Goal: Transaction & Acquisition: Purchase product/service

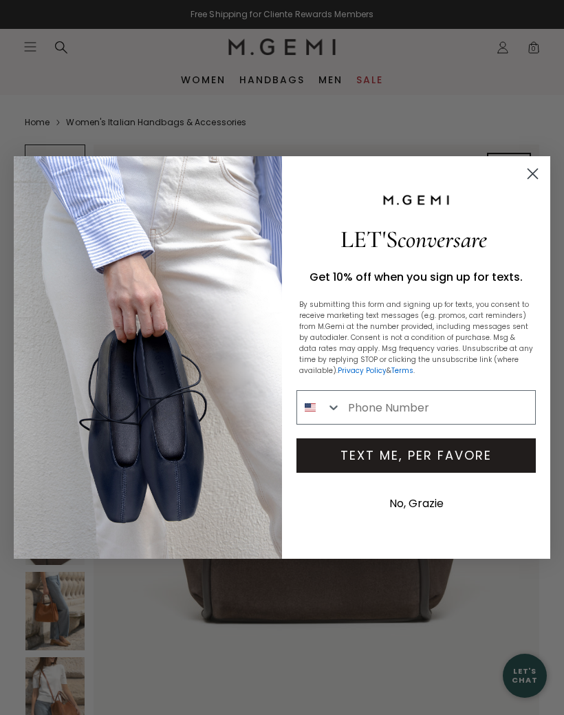
click at [537, 175] on circle "Close dialog" at bounding box center [533, 173] width 23 height 23
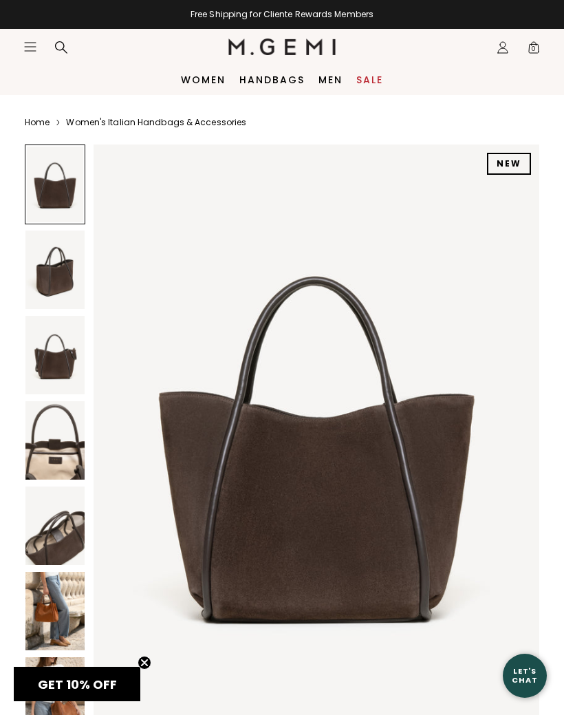
click at [50, 366] on img at bounding box center [54, 355] width 59 height 78
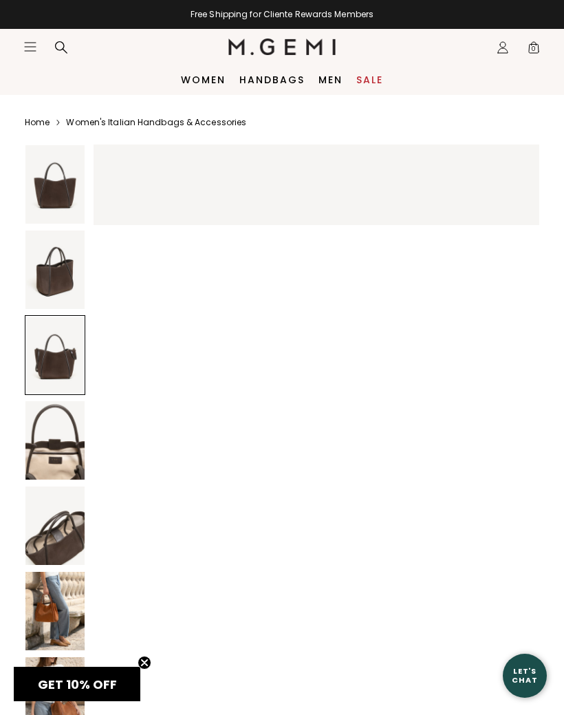
scroll to position [1218, 0]
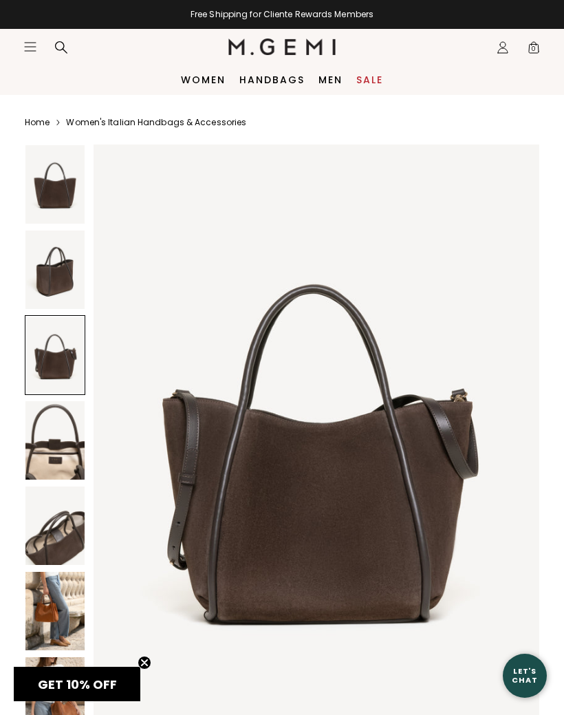
click at [46, 451] on img at bounding box center [54, 440] width 59 height 78
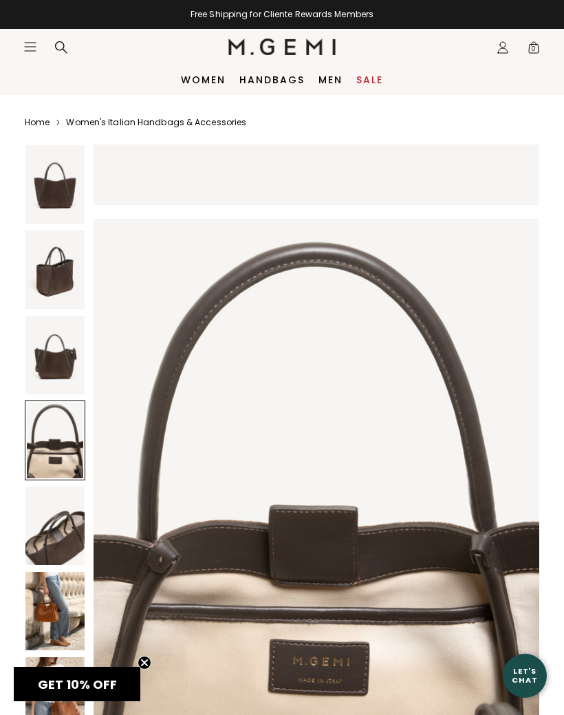
scroll to position [1827, 0]
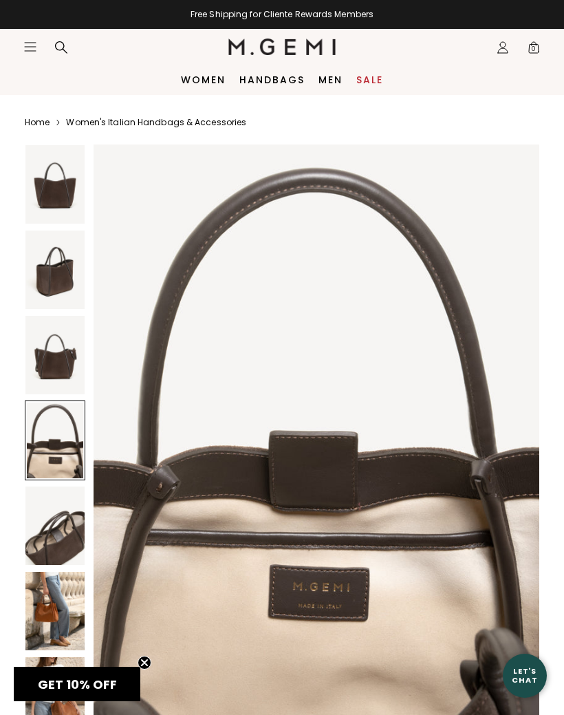
click at [45, 534] on img at bounding box center [54, 526] width 59 height 78
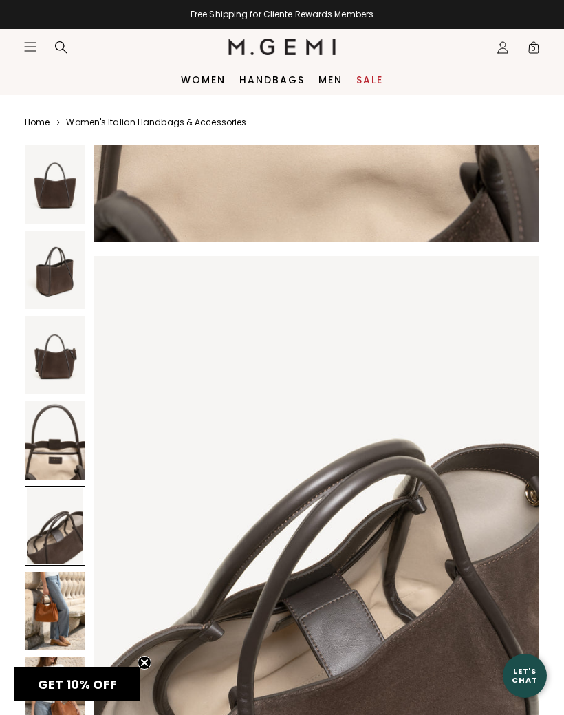
scroll to position [2436, 0]
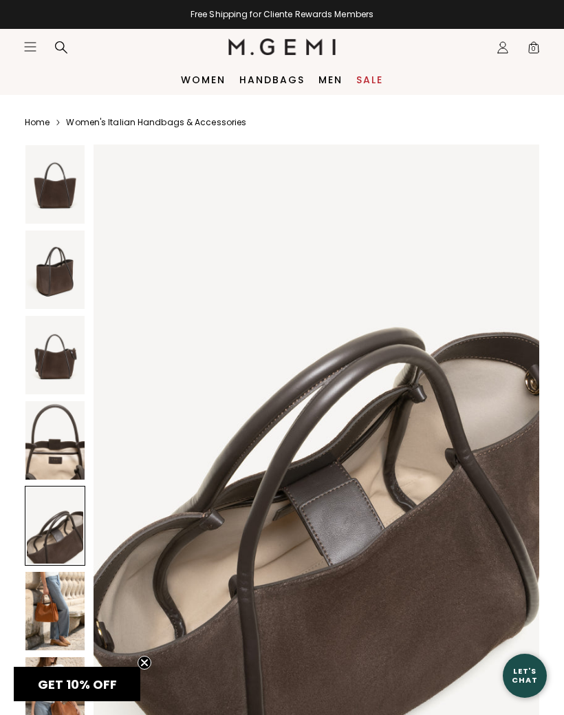
click at [43, 613] on img at bounding box center [54, 611] width 59 height 78
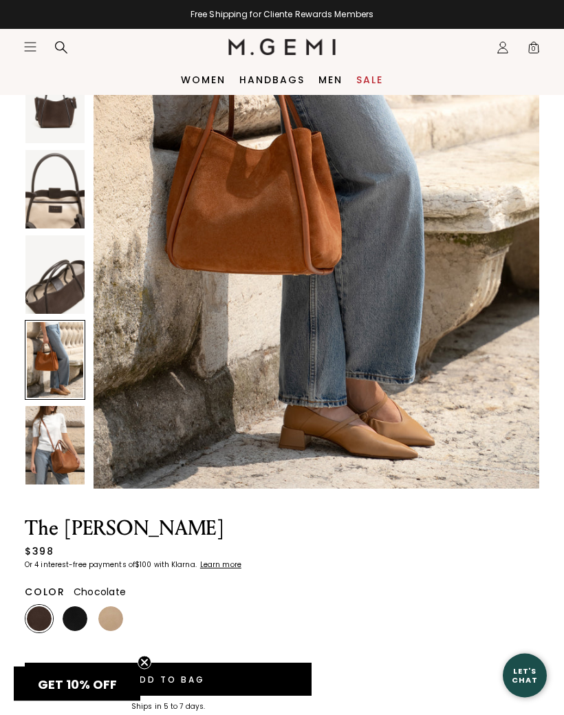
scroll to position [246, 0]
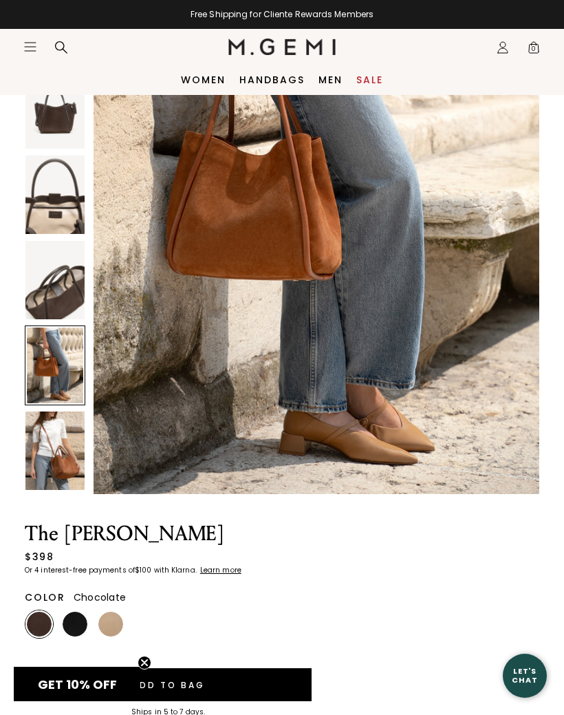
click at [40, 441] on img at bounding box center [54, 451] width 59 height 78
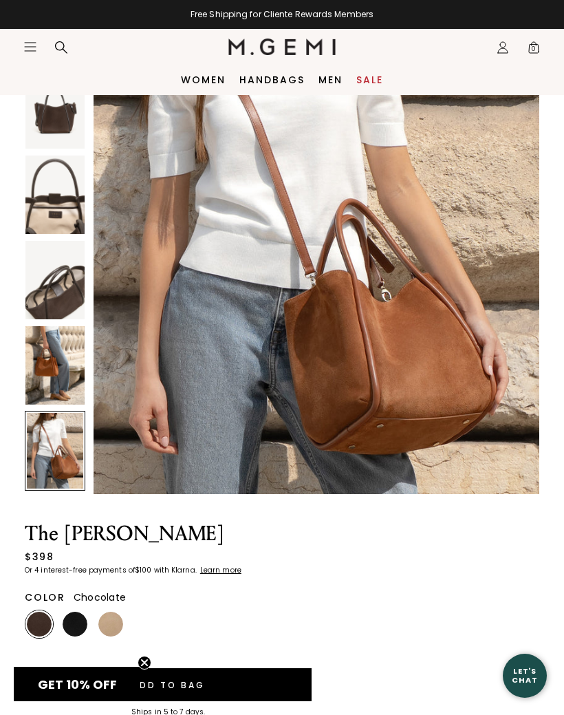
scroll to position [3653, 0]
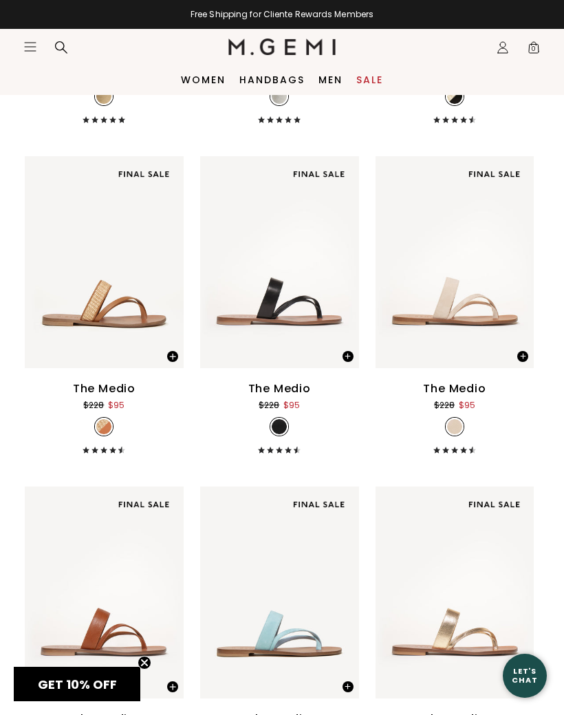
scroll to position [3439, 0]
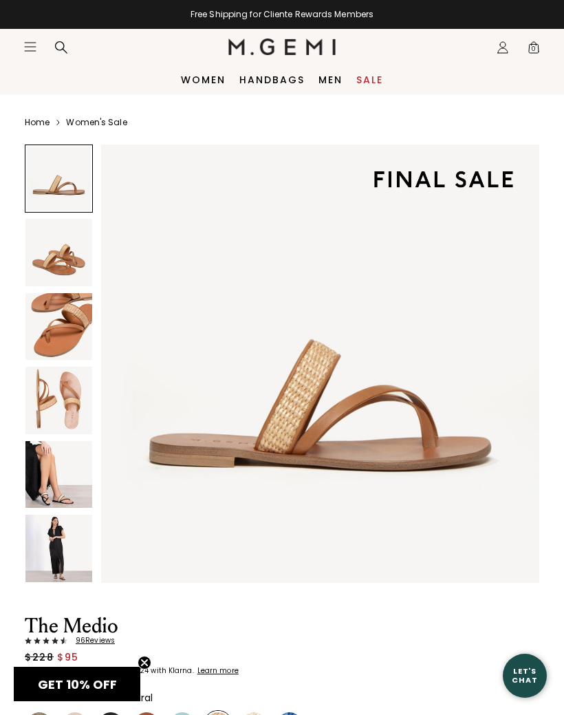
click at [47, 341] on img at bounding box center [58, 326] width 67 height 67
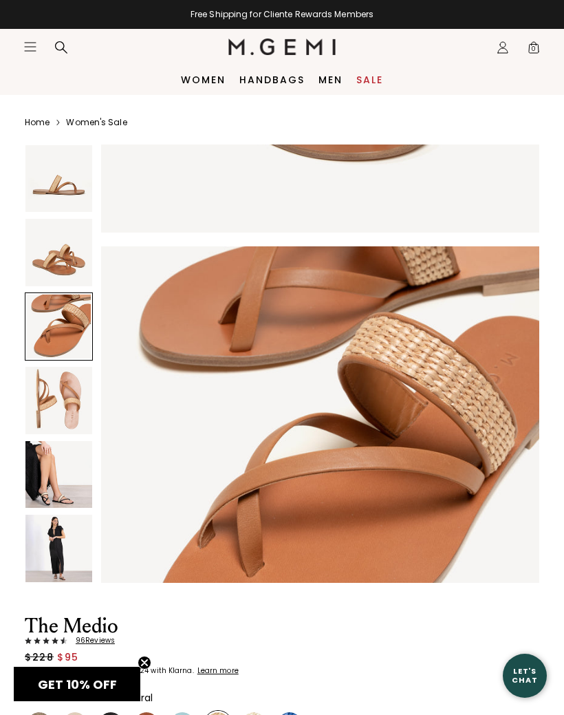
scroll to position [904, 0]
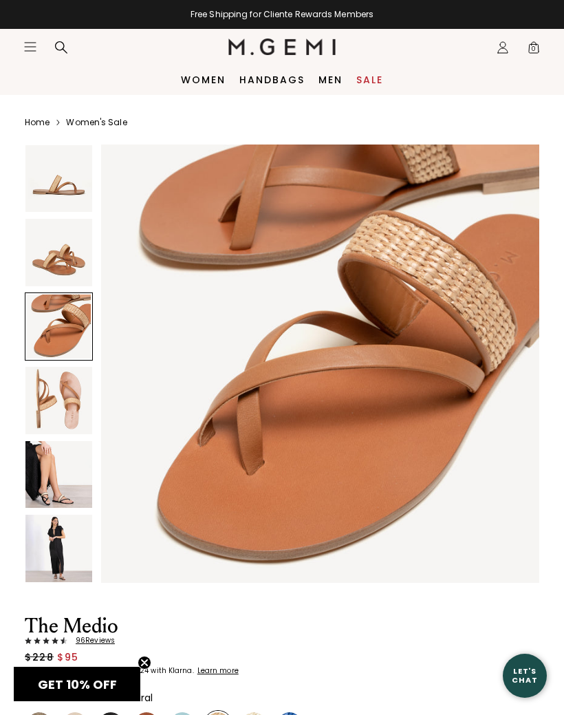
click at [41, 469] on img at bounding box center [58, 474] width 67 height 67
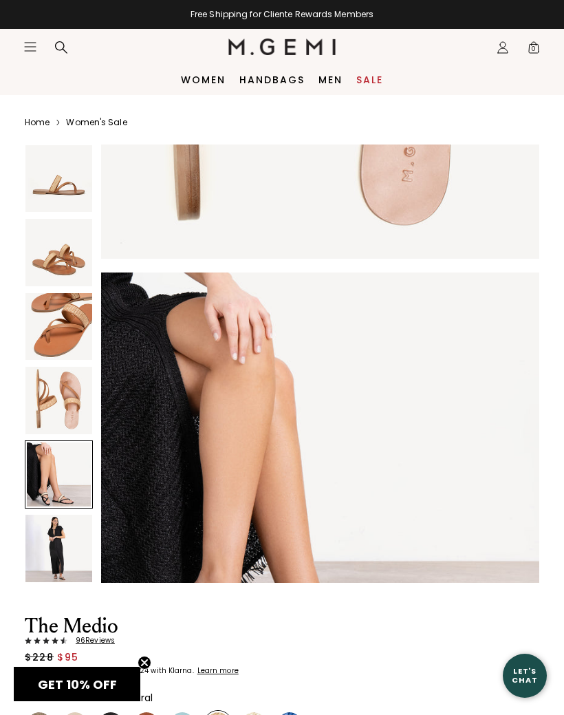
scroll to position [1807, 0]
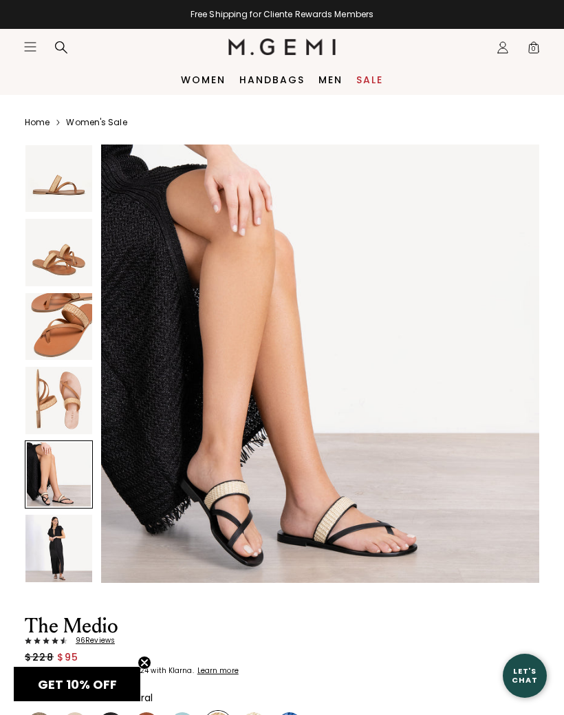
click at [49, 547] on img at bounding box center [58, 548] width 67 height 67
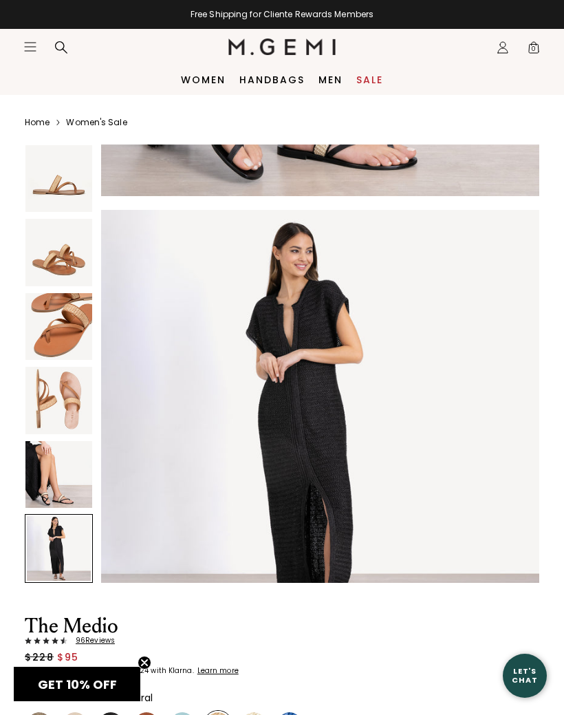
scroll to position [2260, 0]
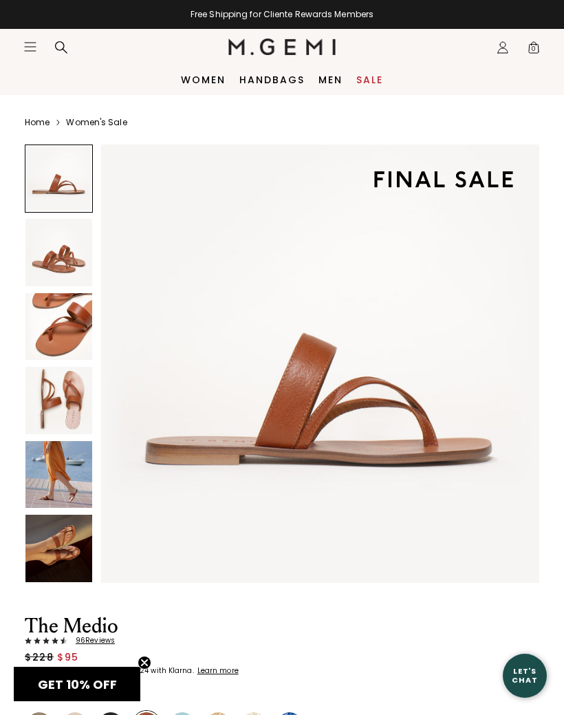
click at [54, 471] on img at bounding box center [58, 474] width 67 height 67
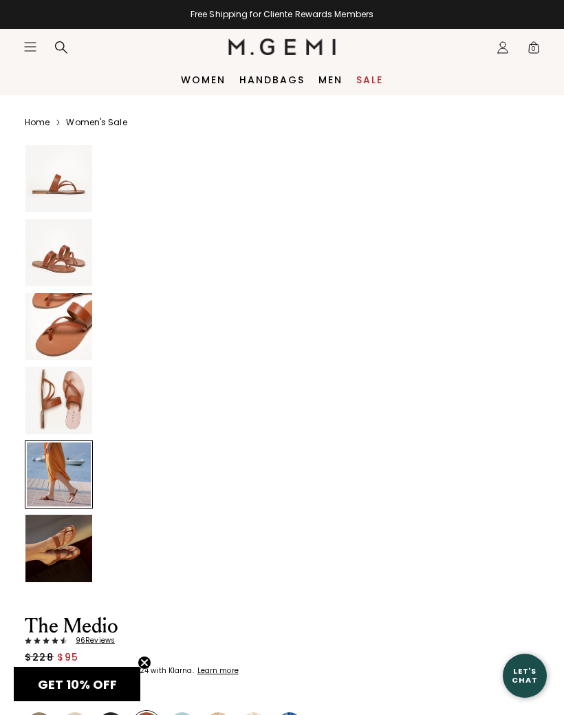
scroll to position [1807, 0]
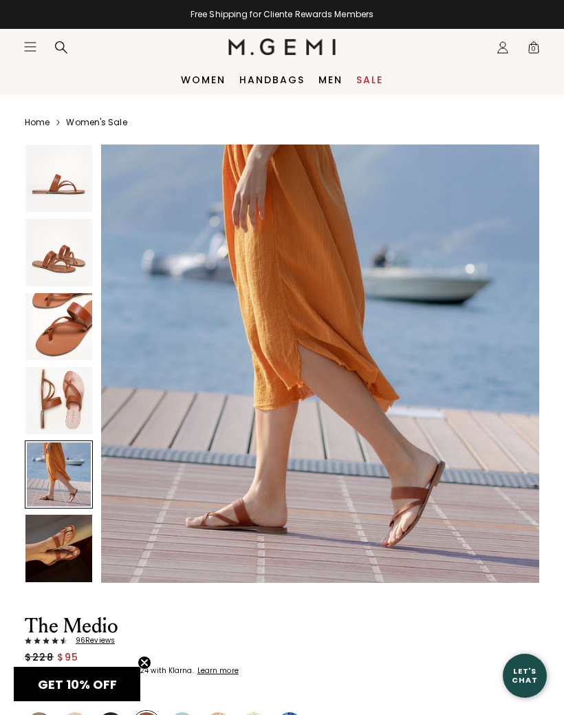
click at [58, 547] on img at bounding box center [58, 548] width 67 height 67
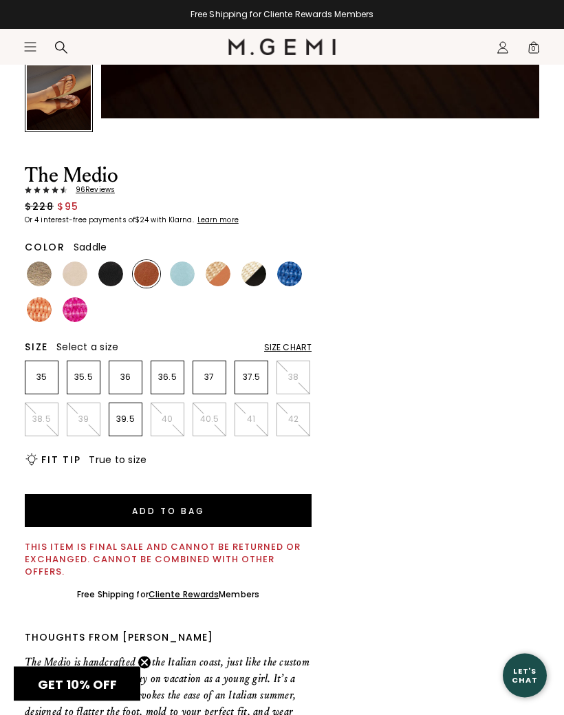
scroll to position [451, 0]
click at [41, 277] on img at bounding box center [39, 274] width 25 height 25
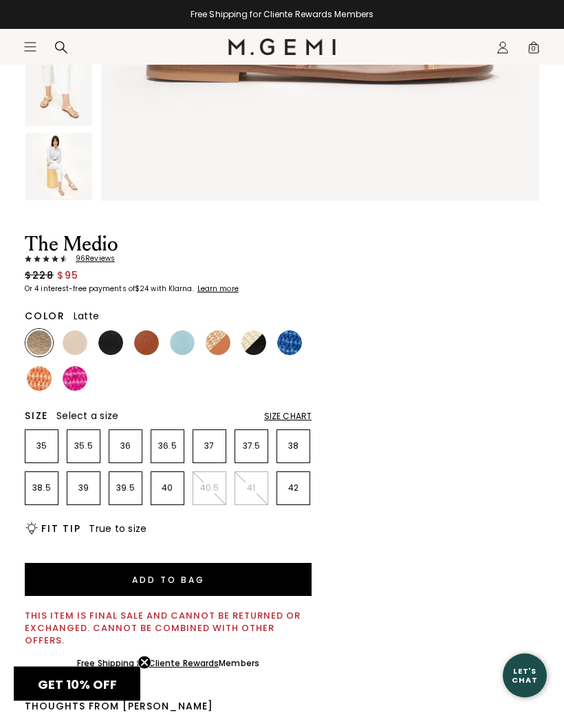
scroll to position [382, 0]
click at [73, 335] on img at bounding box center [75, 342] width 25 height 25
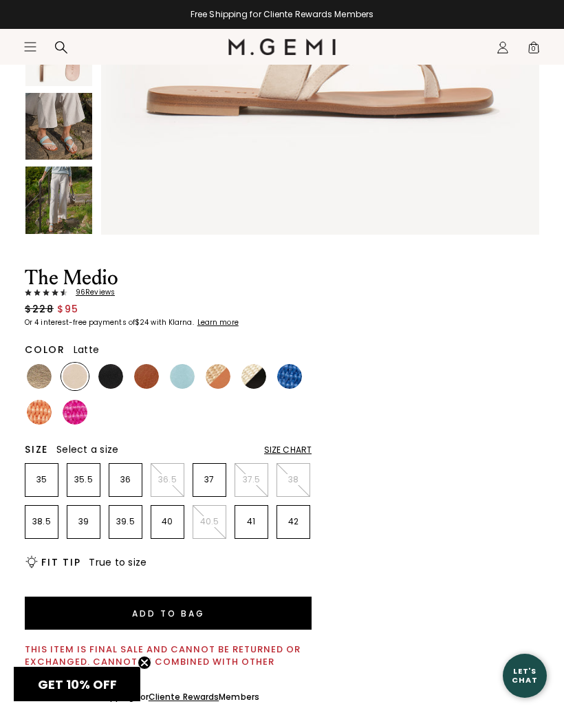
scroll to position [352, 0]
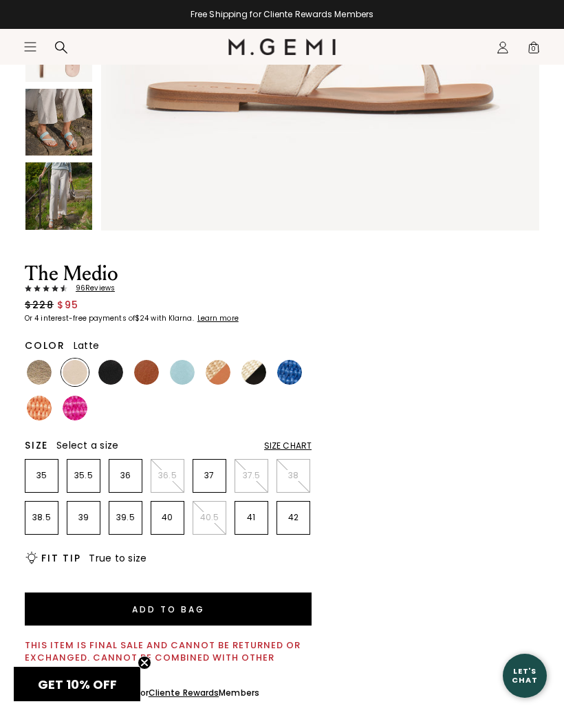
click at [39, 402] on img at bounding box center [39, 408] width 25 height 25
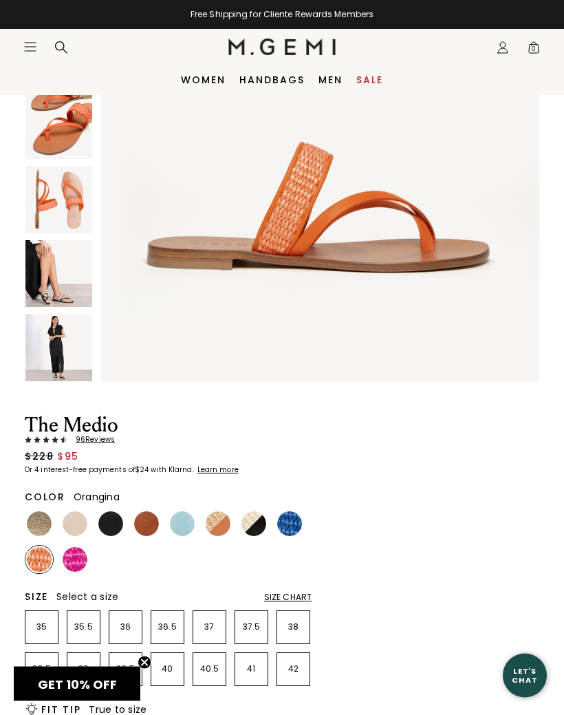
scroll to position [201, 0]
click at [214, 518] on img at bounding box center [218, 523] width 25 height 25
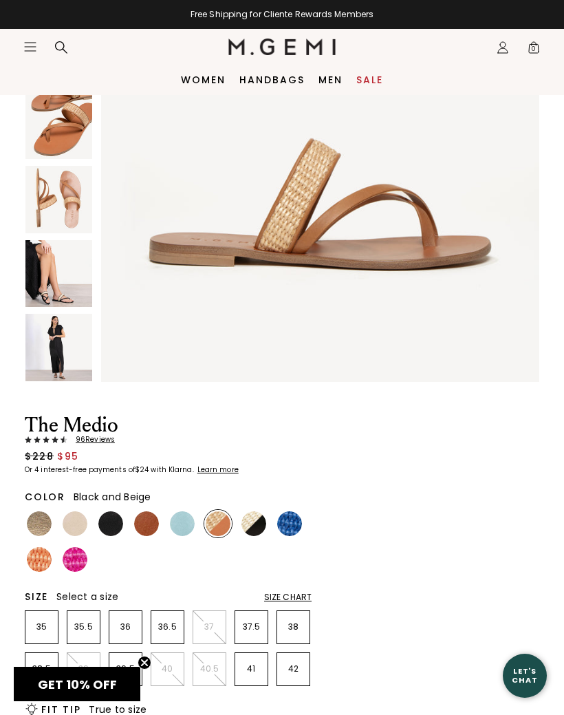
click at [245, 529] on img at bounding box center [254, 523] width 25 height 25
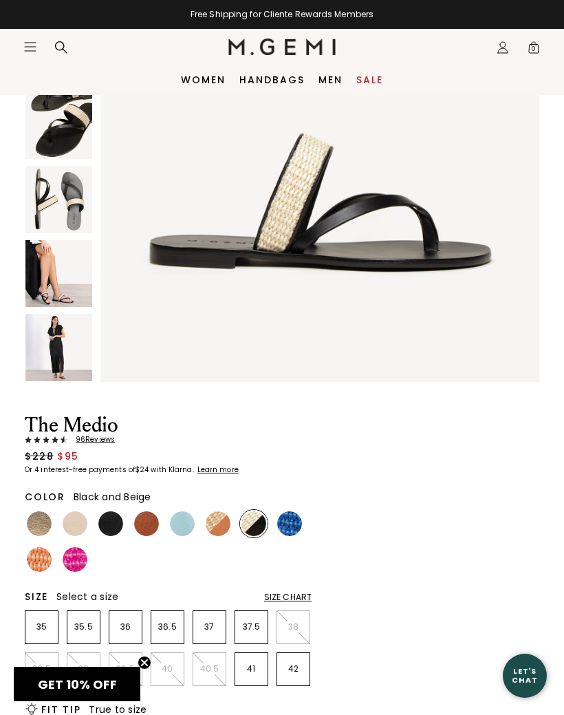
click at [284, 518] on img at bounding box center [289, 523] width 25 height 25
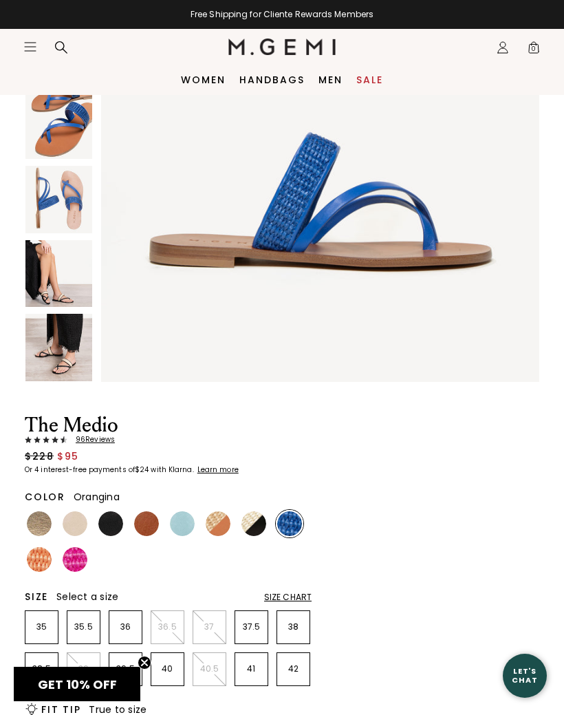
click at [34, 558] on img at bounding box center [39, 559] width 25 height 25
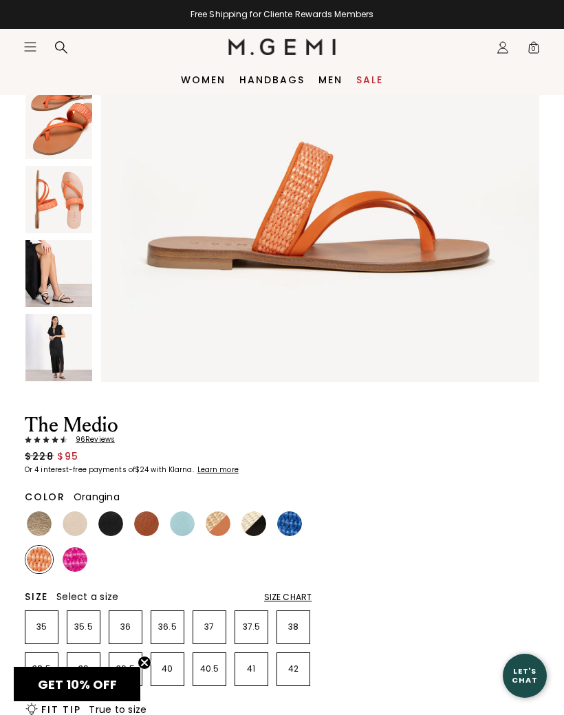
click at [68, 557] on img at bounding box center [75, 559] width 25 height 25
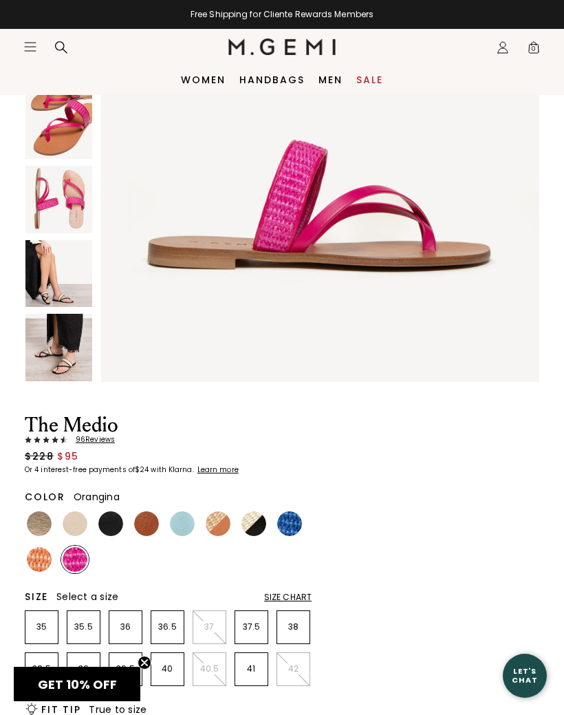
click at [37, 557] on img at bounding box center [39, 559] width 25 height 25
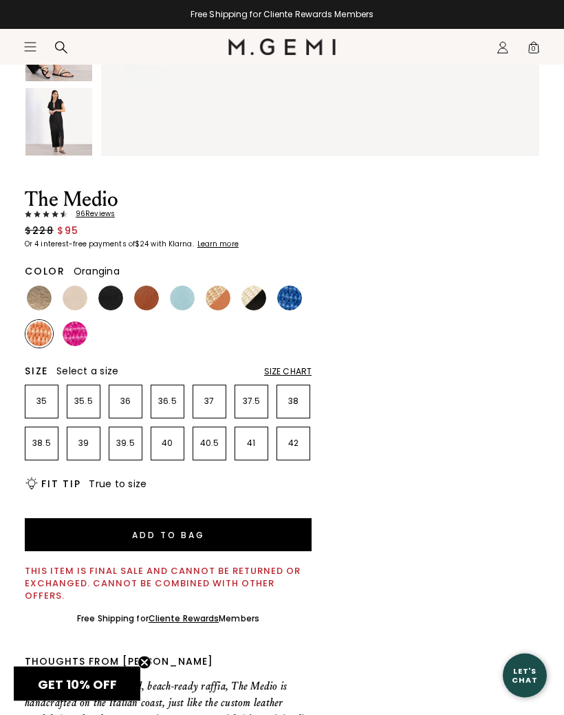
scroll to position [445, 0]
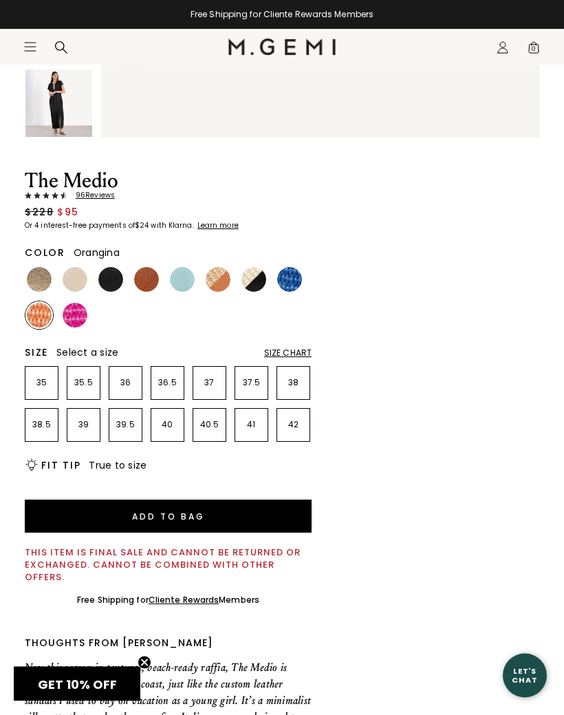
click at [280, 351] on div "Size Chart" at bounding box center [287, 353] width 47 height 11
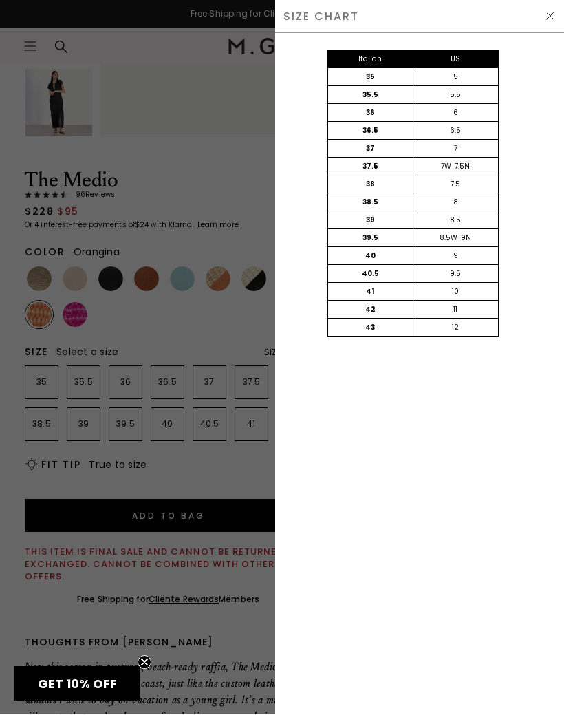
click at [181, 137] on div at bounding box center [282, 357] width 564 height 715
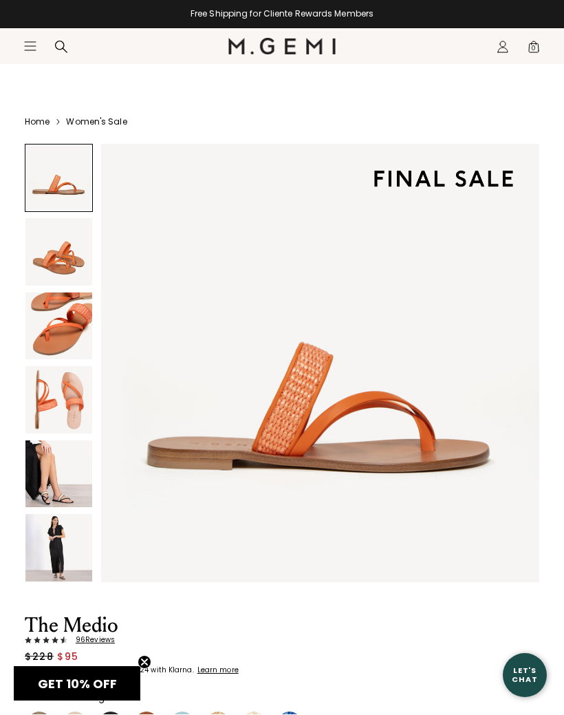
scroll to position [445, 0]
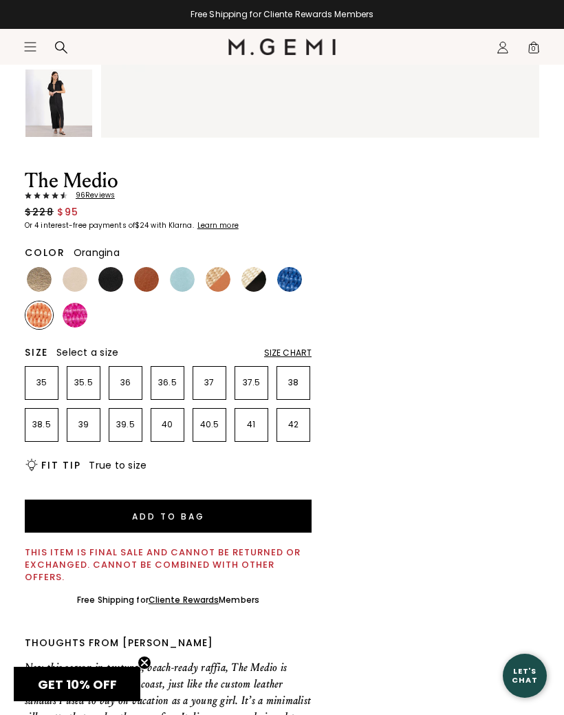
click at [87, 427] on p "39" at bounding box center [83, 424] width 32 height 11
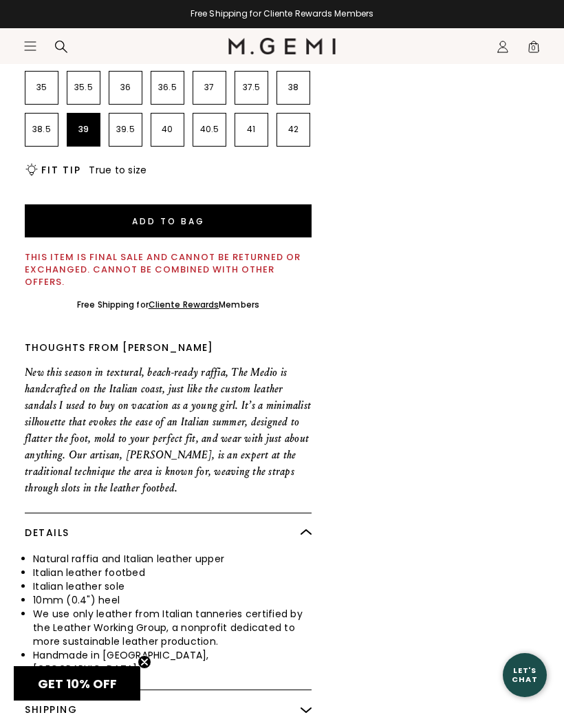
scroll to position [741, 0]
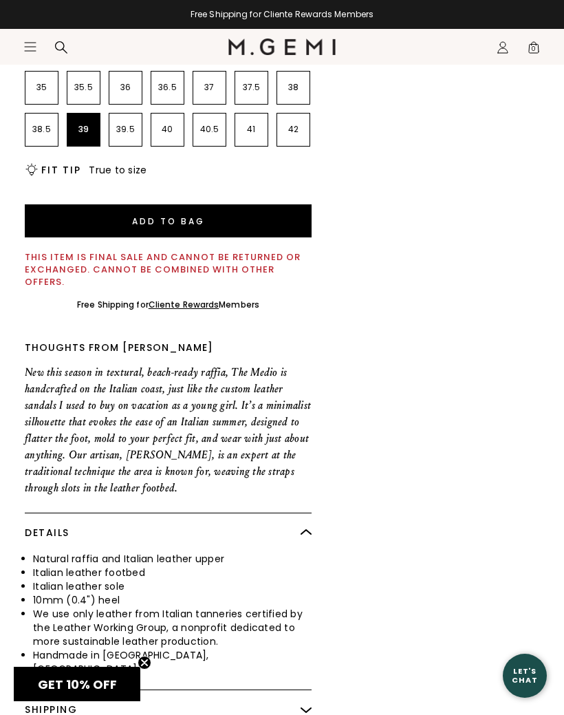
click at [58, 176] on h2 "Fit Tip" at bounding box center [60, 169] width 39 height 11
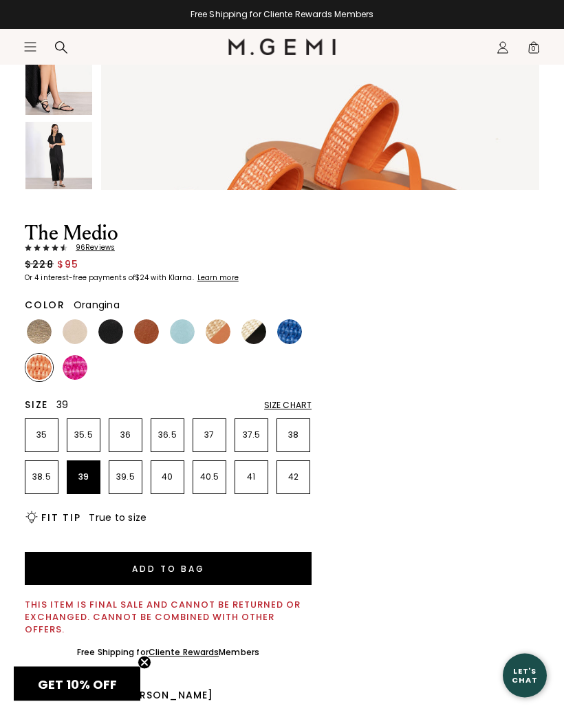
scroll to position [393, 0]
click at [216, 320] on img at bounding box center [218, 331] width 25 height 25
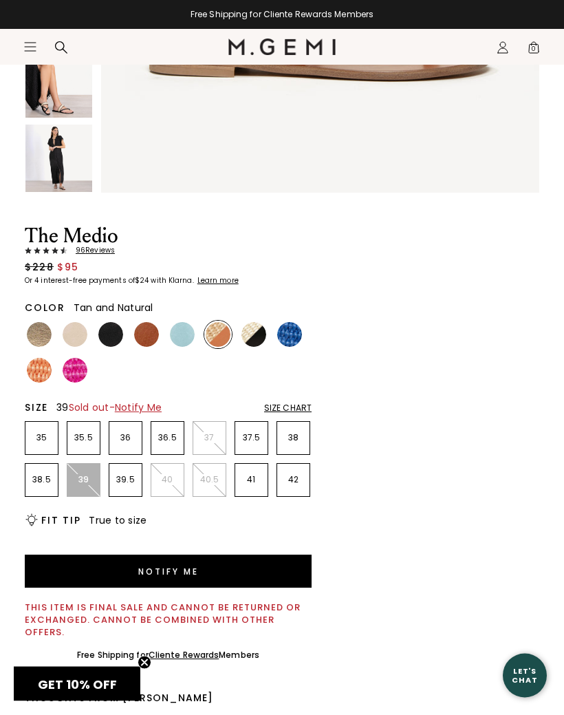
scroll to position [428, 0]
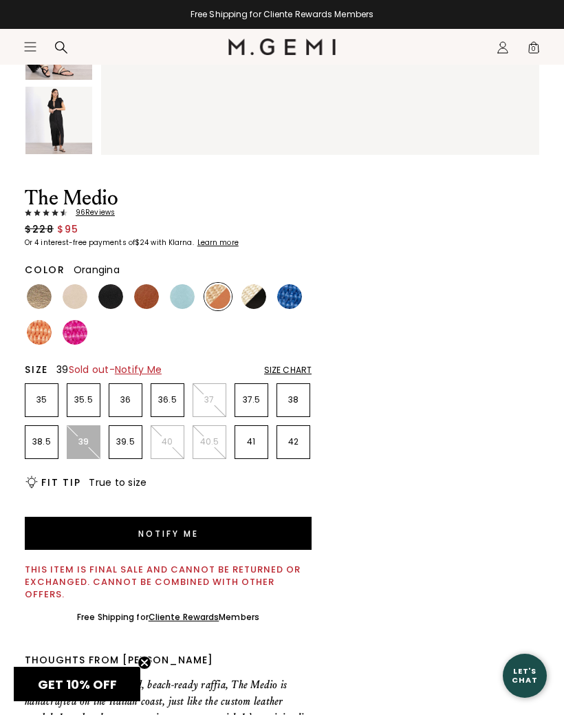
click at [31, 330] on img at bounding box center [39, 332] width 25 height 25
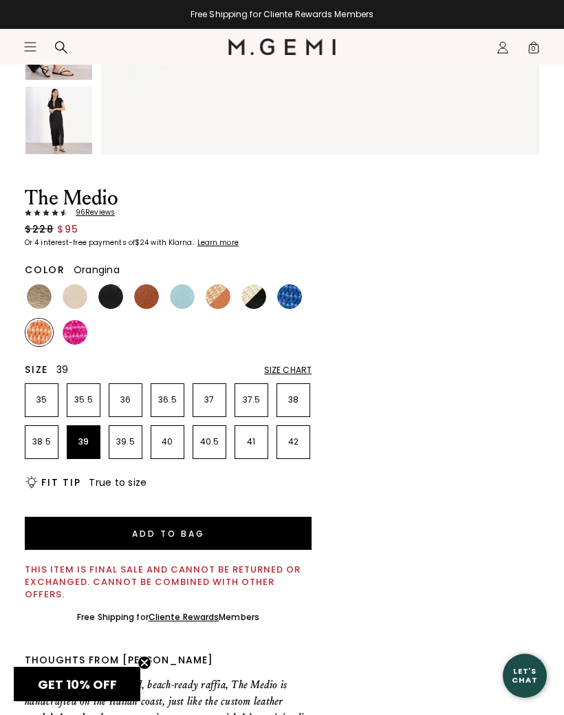
click at [76, 520] on button "Add to Bag" at bounding box center [168, 533] width 287 height 33
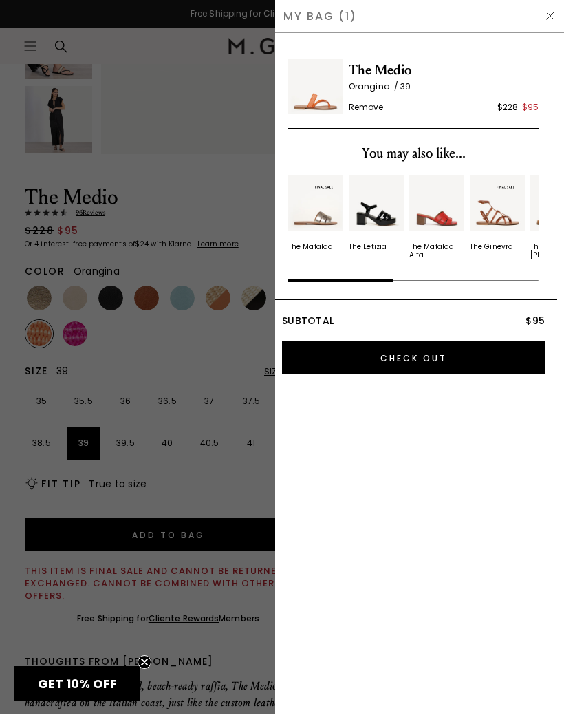
click at [184, 148] on div at bounding box center [282, 357] width 564 height 715
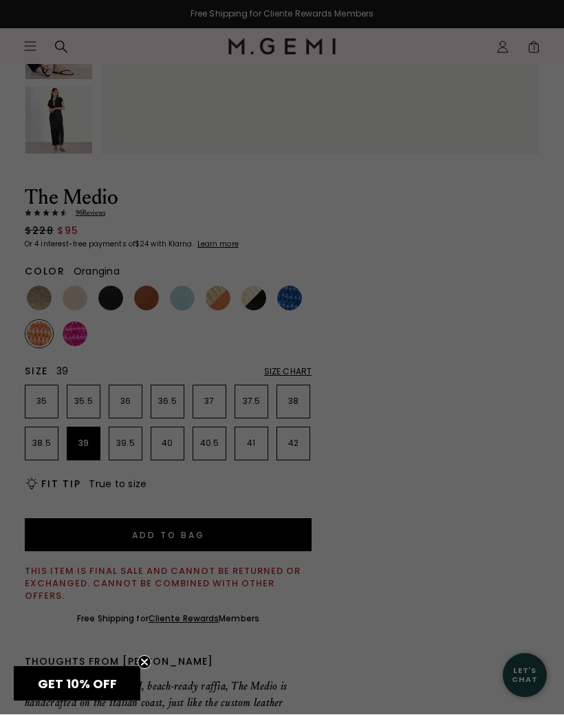
scroll to position [428, 0]
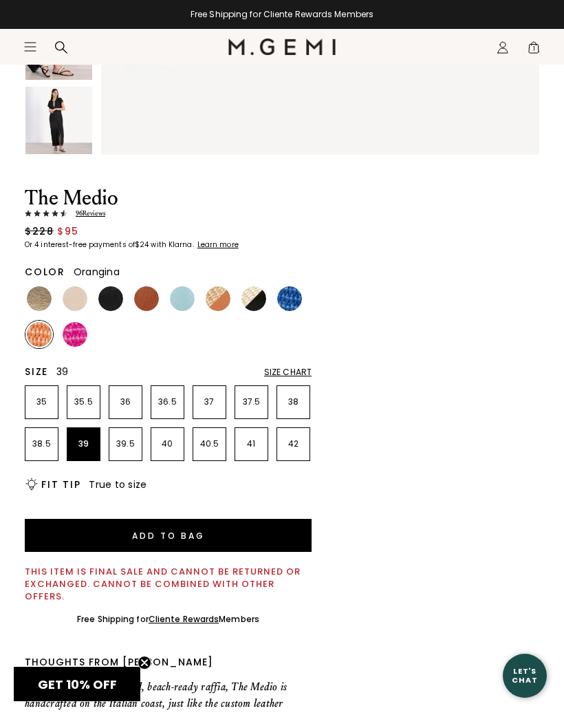
click at [282, 372] on div "Size Chart" at bounding box center [287, 372] width 47 height 11
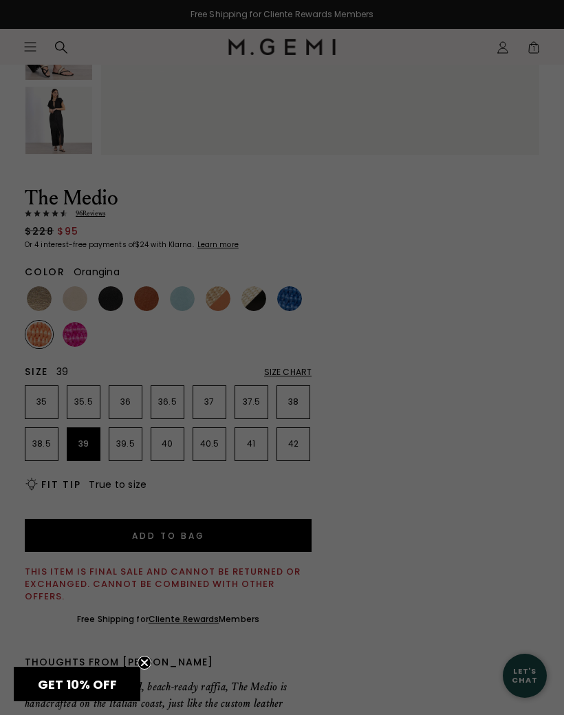
scroll to position [0, 0]
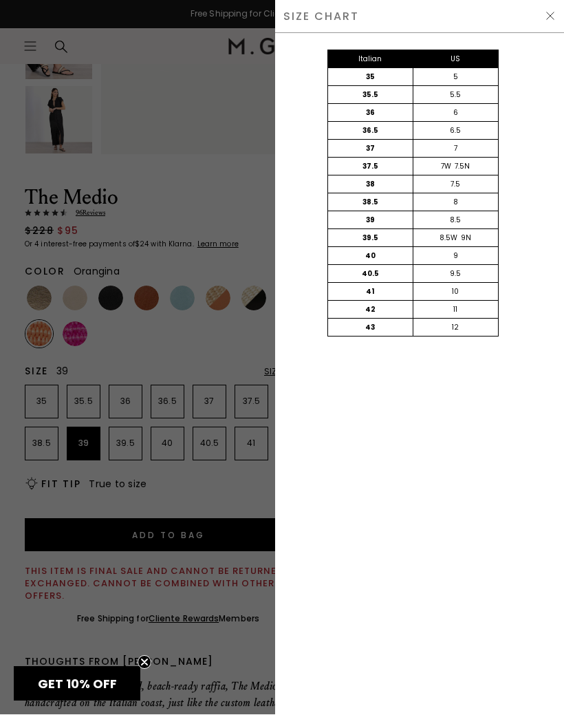
click at [172, 160] on div at bounding box center [282, 357] width 564 height 715
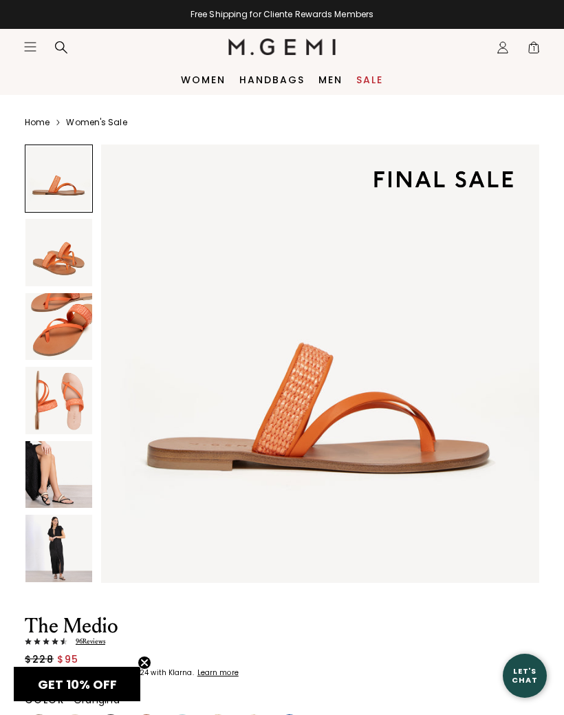
click at [364, 75] on link "Sale" at bounding box center [370, 79] width 27 height 11
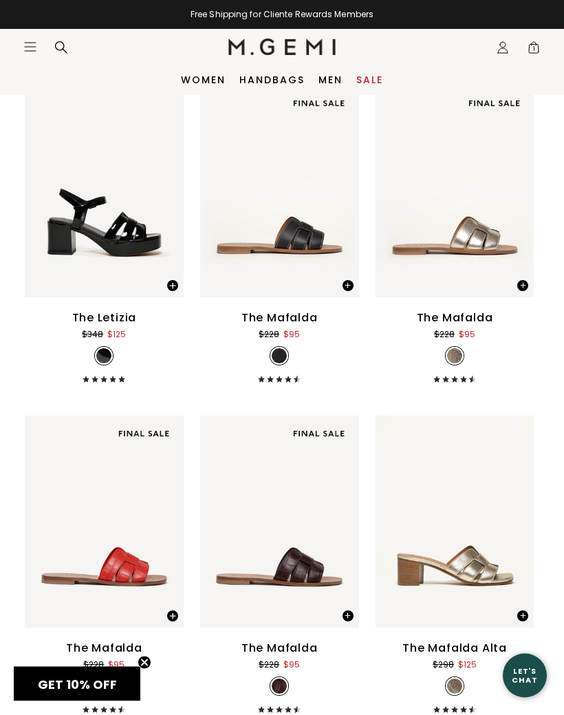
scroll to position [6609, 0]
